Goal: Navigation & Orientation: Find specific page/section

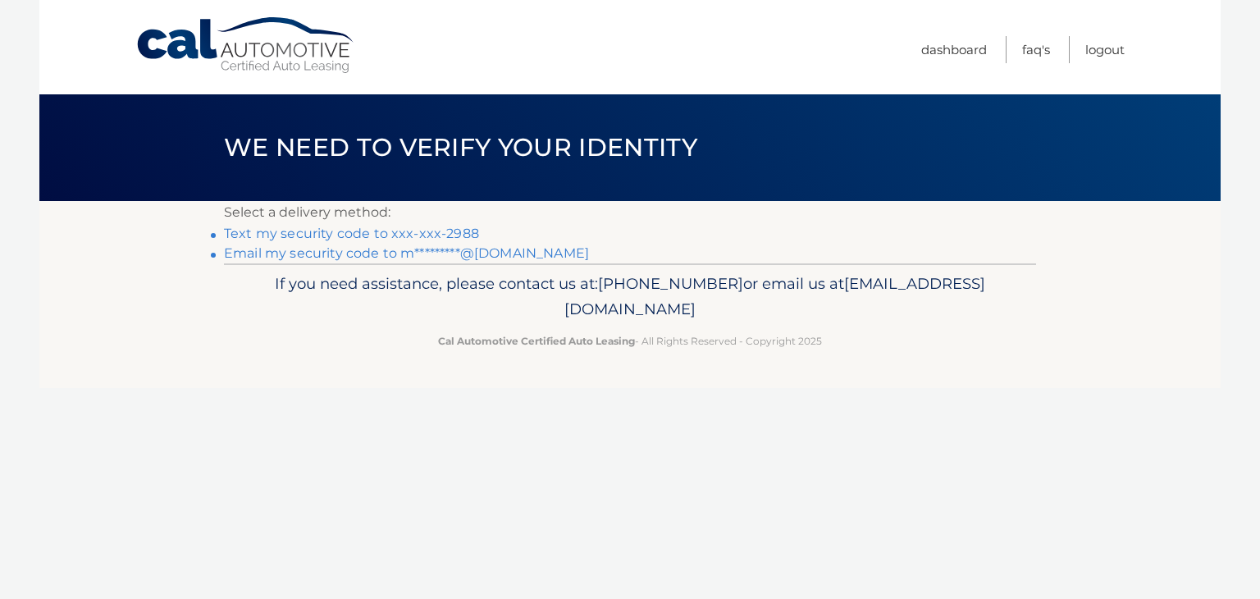
click at [407, 228] on link "Text my security code to xxx-xxx-2988" at bounding box center [351, 234] width 255 height 16
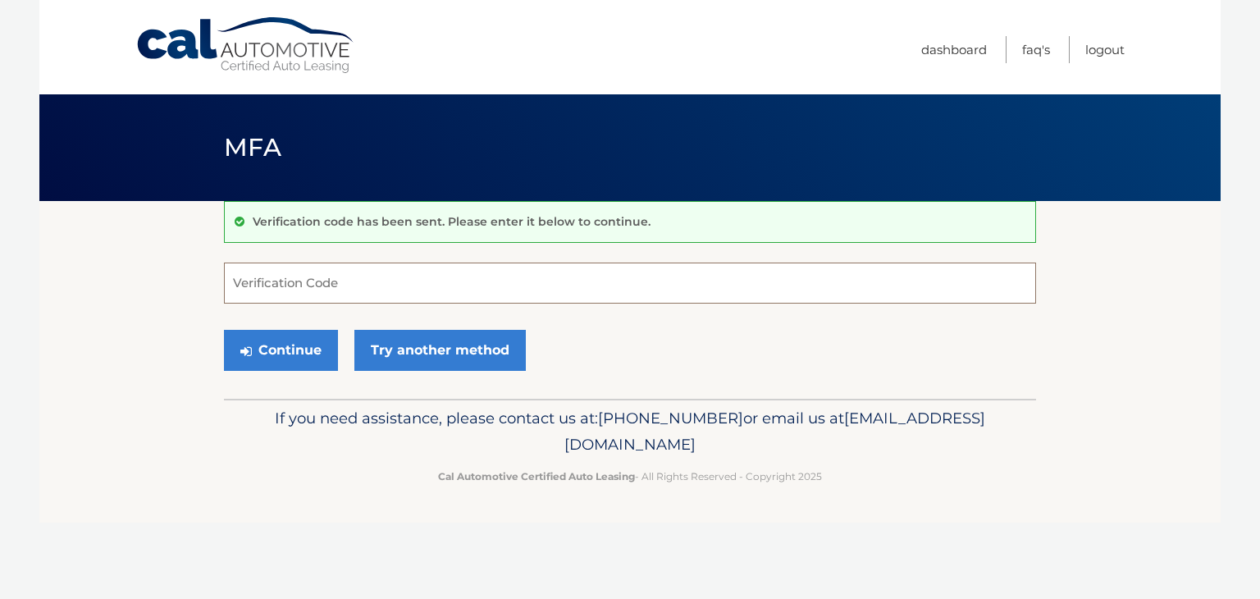
click at [363, 273] on input "Verification Code" at bounding box center [630, 283] width 812 height 41
click at [354, 278] on input "Verification Code" at bounding box center [630, 283] width 812 height 41
type input "370832"
click at [297, 343] on button "Continue" at bounding box center [281, 350] width 114 height 41
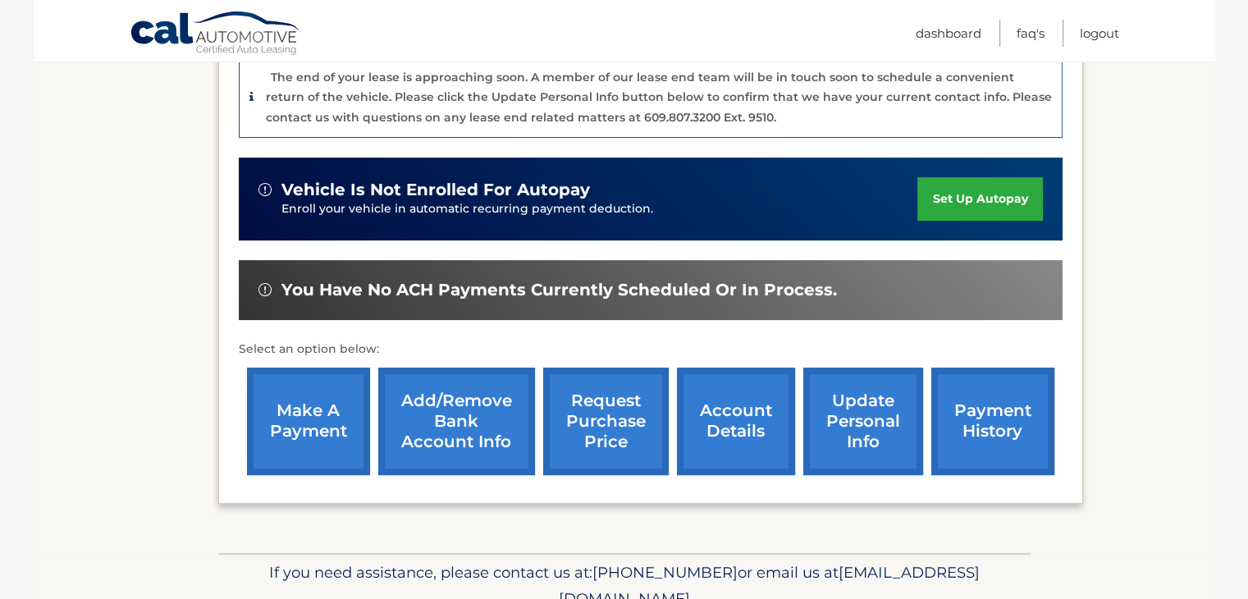
scroll to position [420, 0]
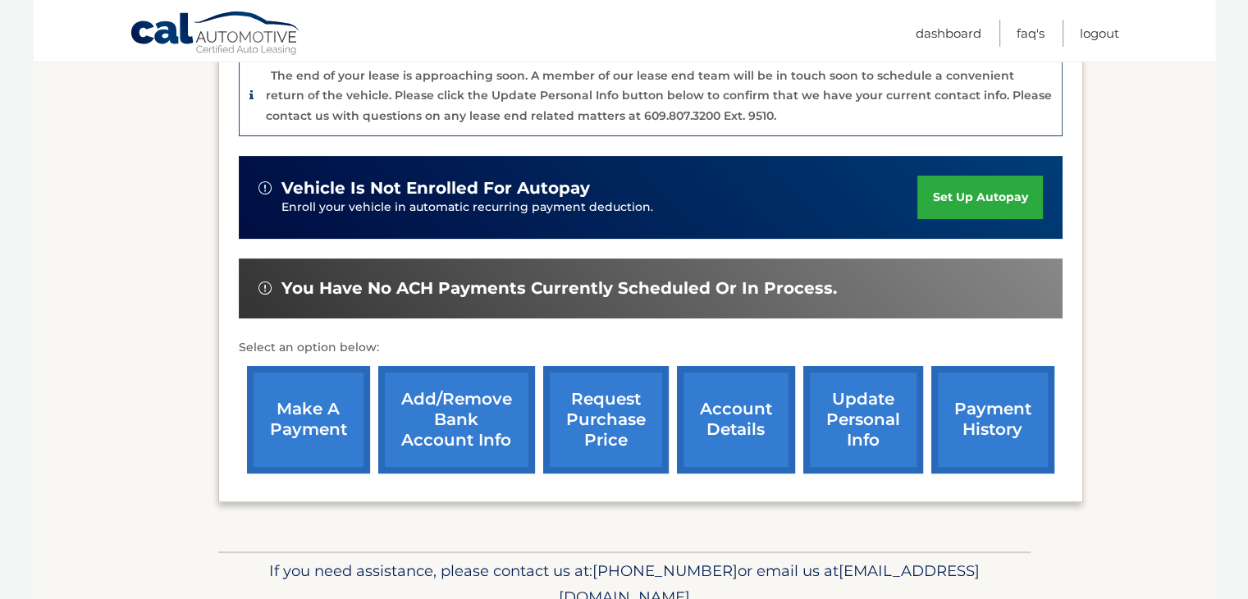
click at [719, 418] on link "account details" at bounding box center [736, 419] width 118 height 107
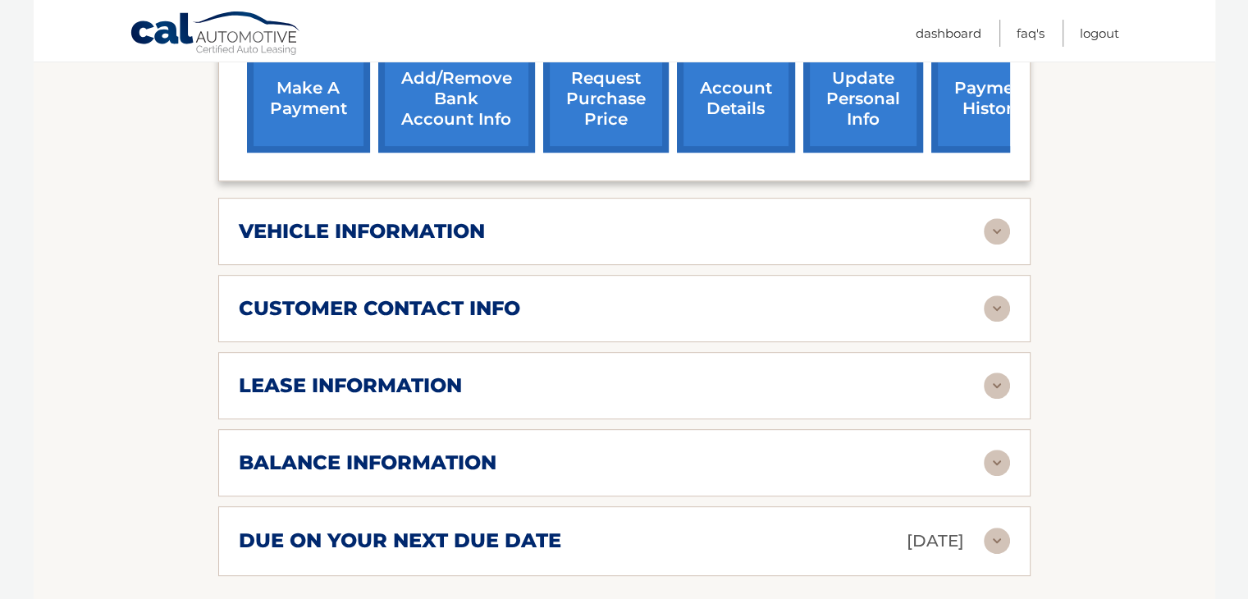
scroll to position [700, 0]
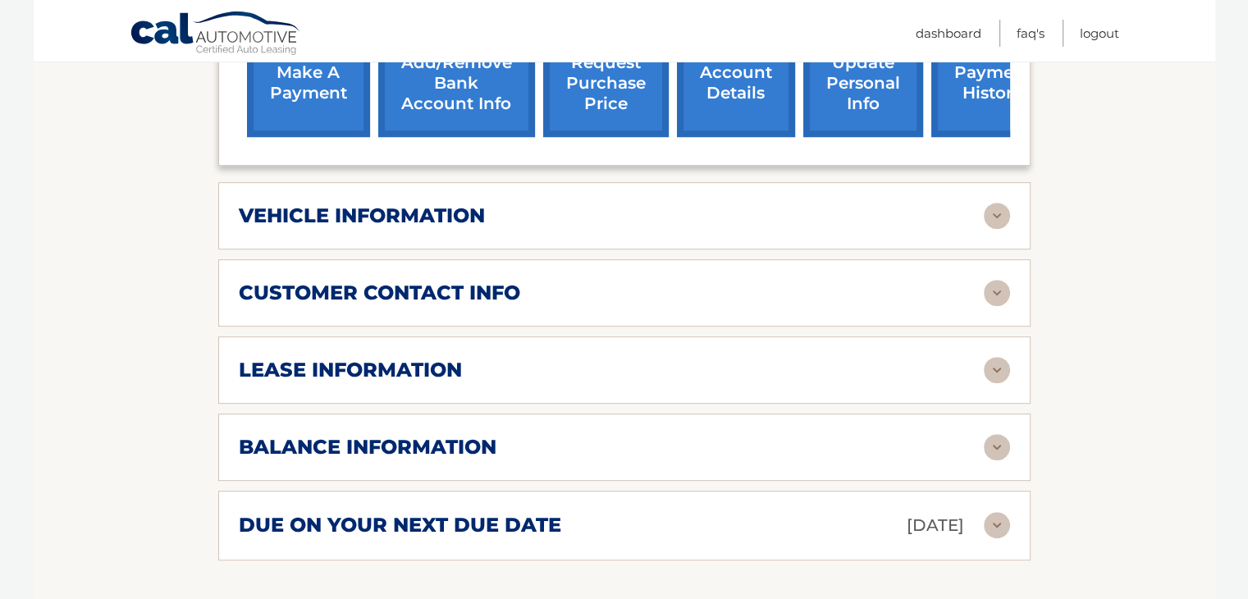
click at [998, 357] on img at bounding box center [997, 370] width 26 height 26
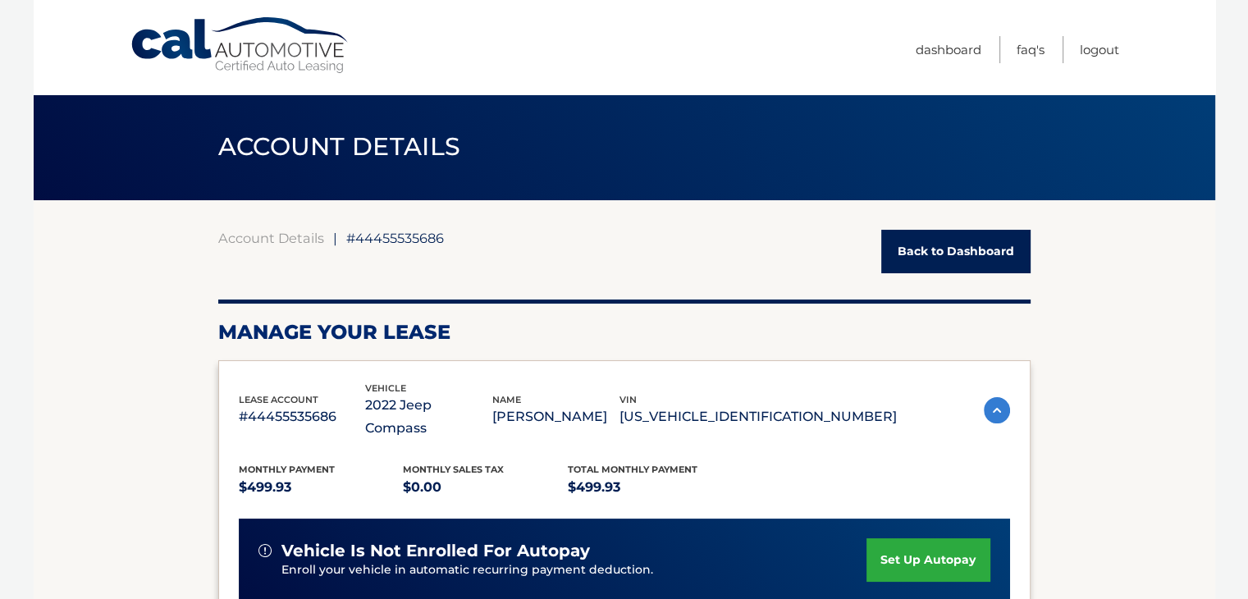
scroll to position [0, 0]
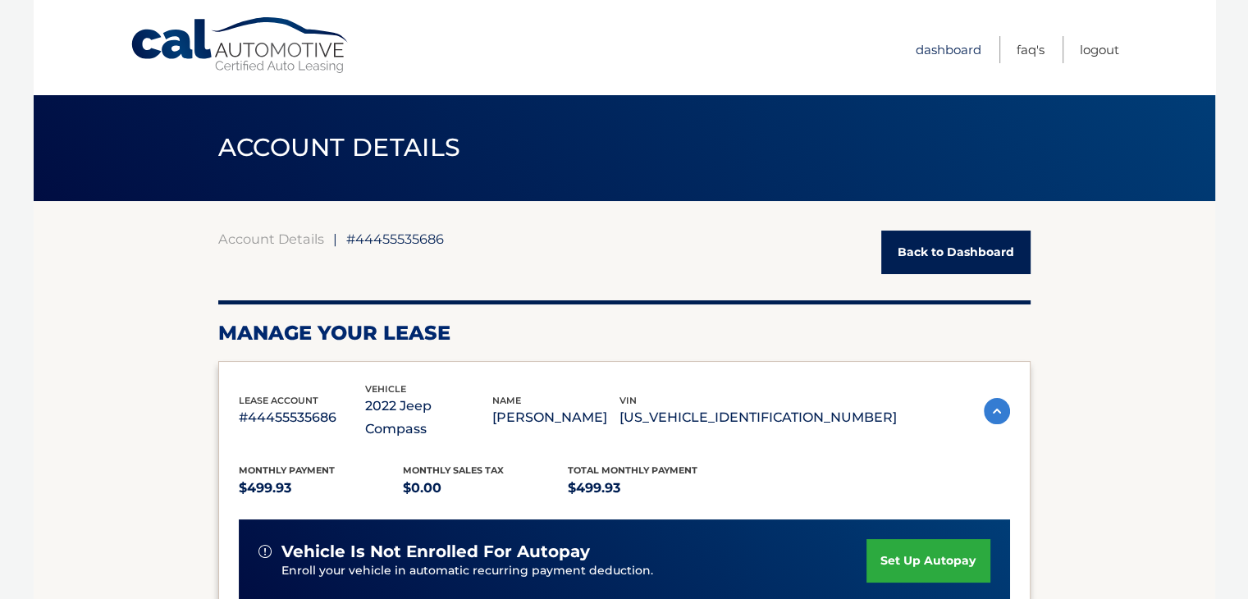
click at [949, 47] on link "Dashboard" at bounding box center [949, 49] width 66 height 27
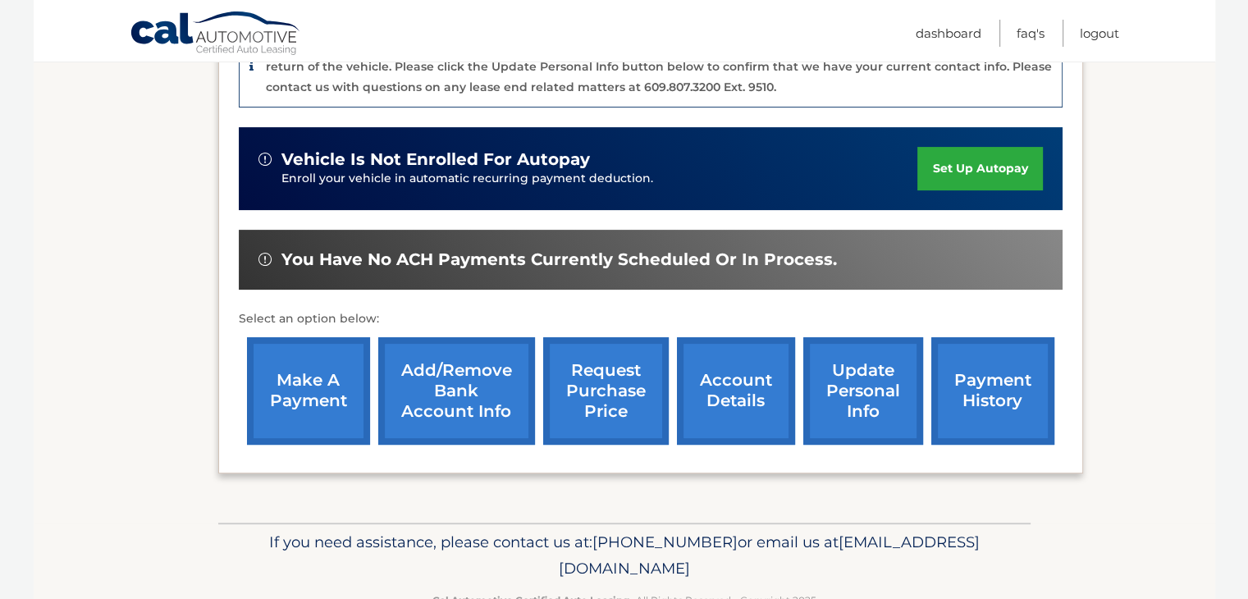
scroll to position [495, 0]
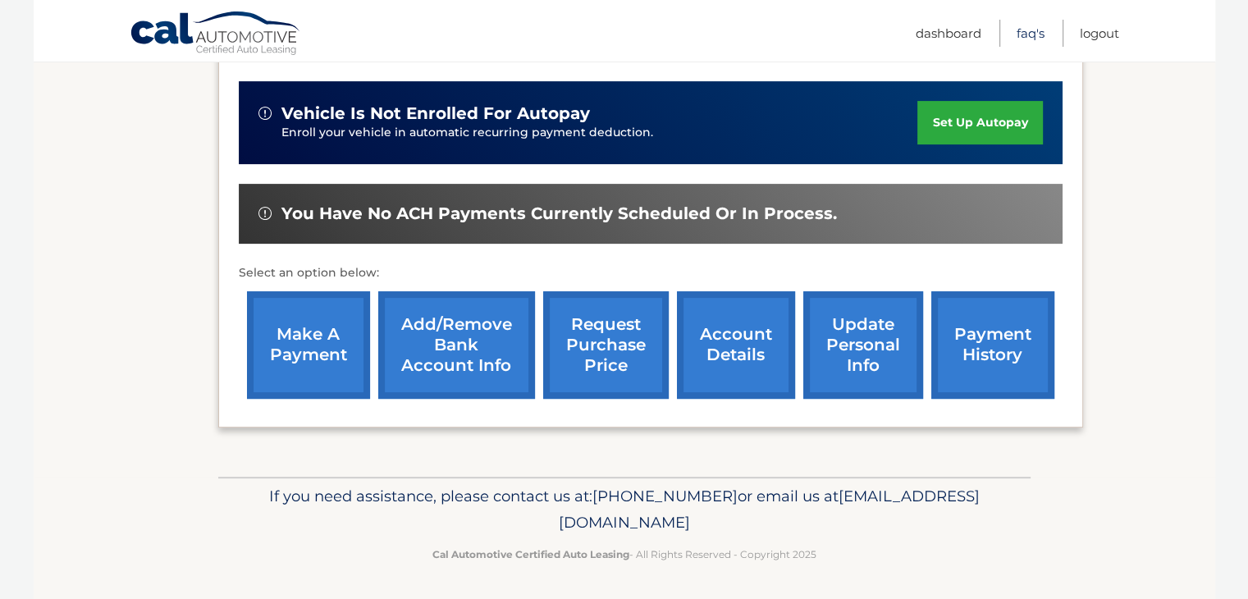
click at [1027, 29] on link "FAQ's" at bounding box center [1031, 33] width 28 height 27
